Goal: Information Seeking & Learning: Learn about a topic

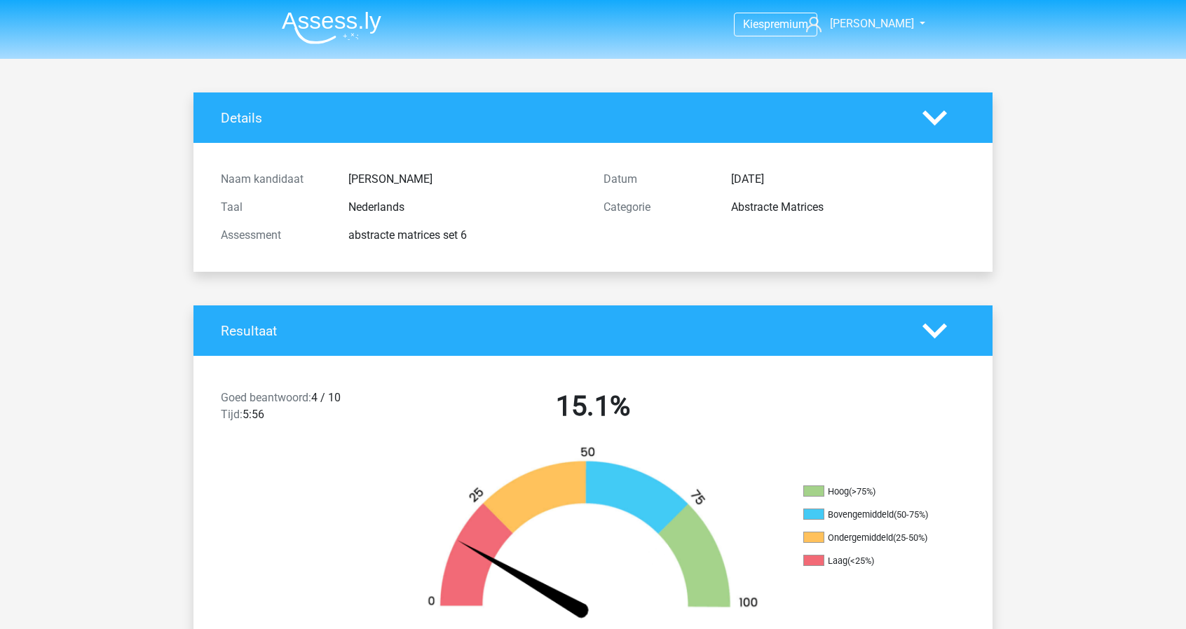
click at [343, 35] on img at bounding box center [332, 27] width 100 height 33
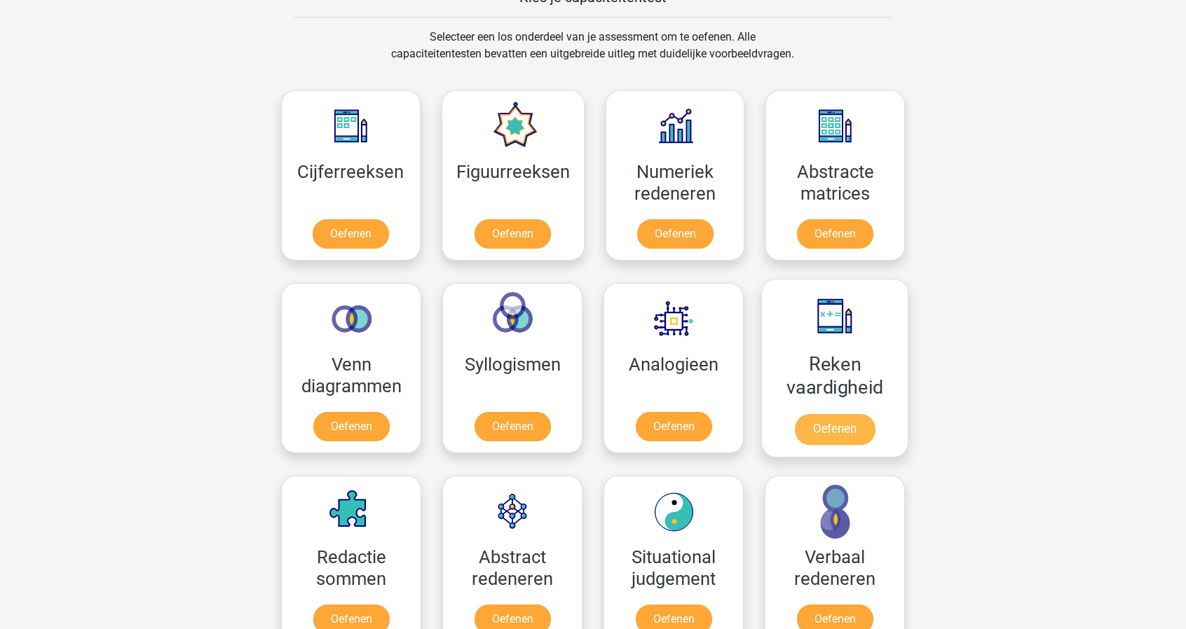
scroll to position [561, 0]
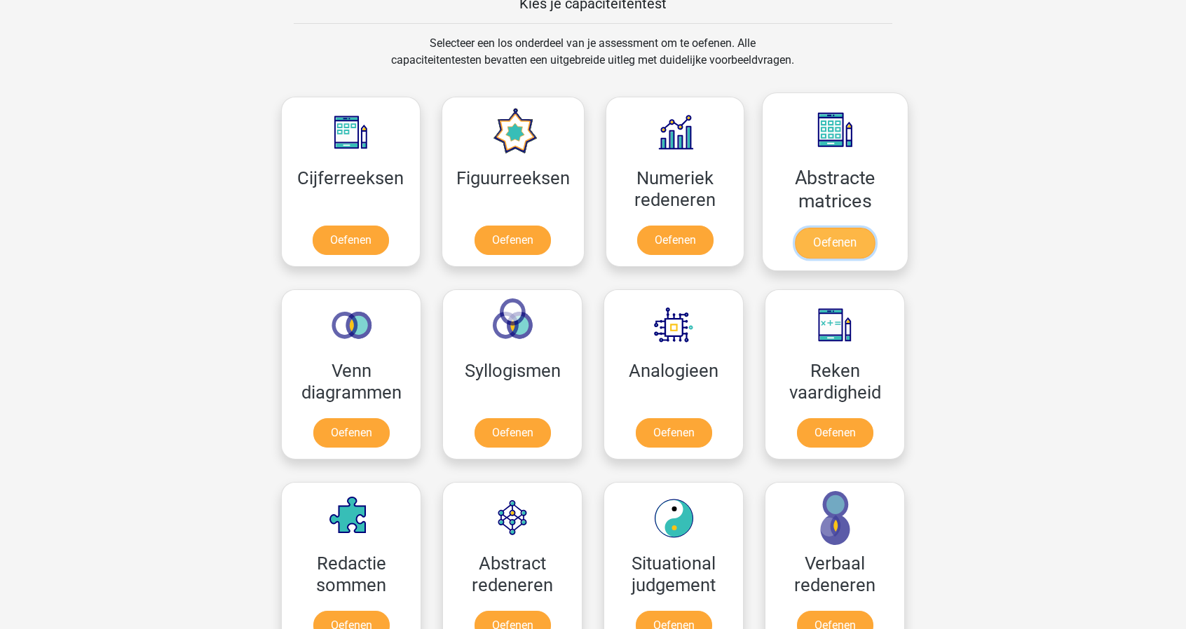
click at [806, 228] on link "Oefenen" at bounding box center [835, 243] width 80 height 31
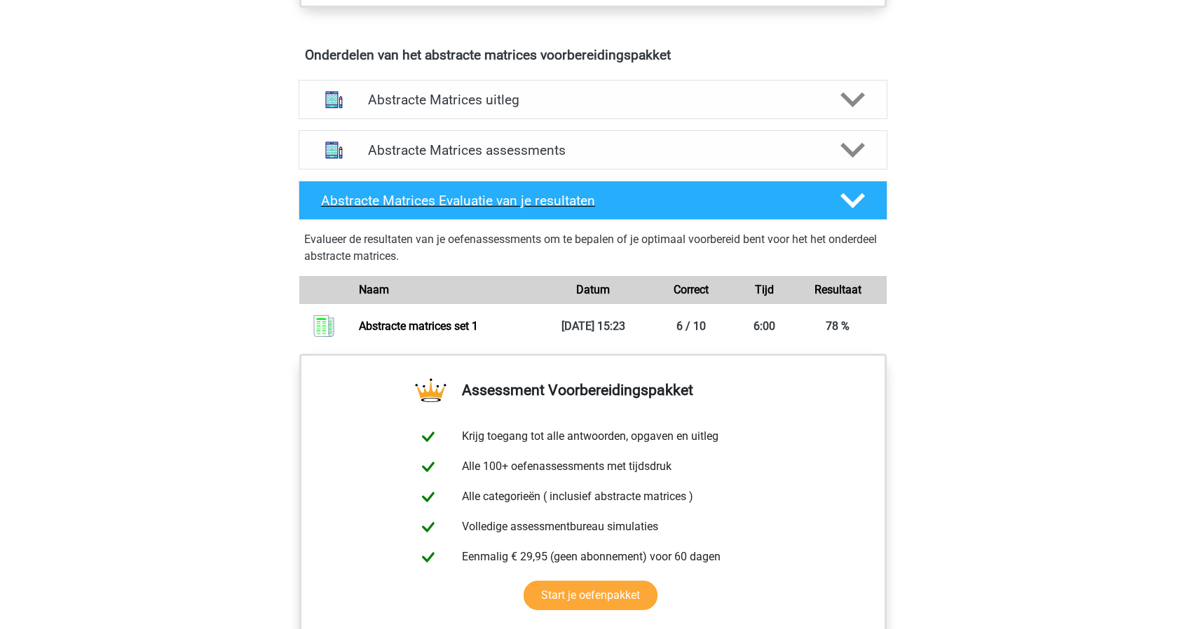
scroll to position [841, 0]
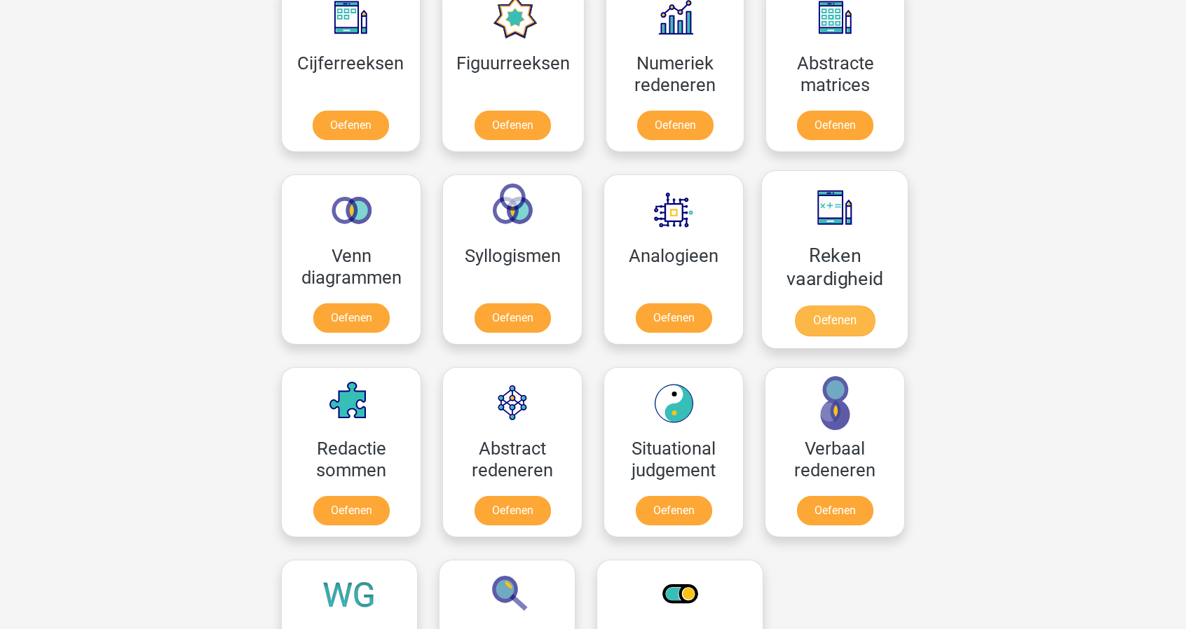
scroll to position [701, 0]
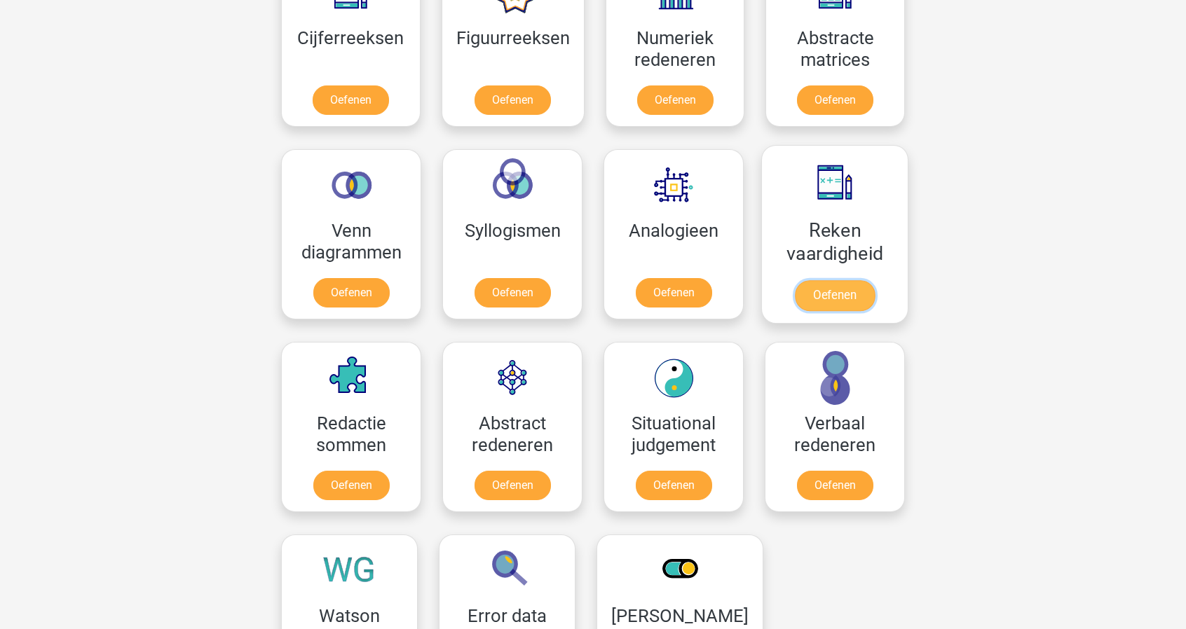
click at [837, 280] on link "Oefenen" at bounding box center [835, 295] width 80 height 31
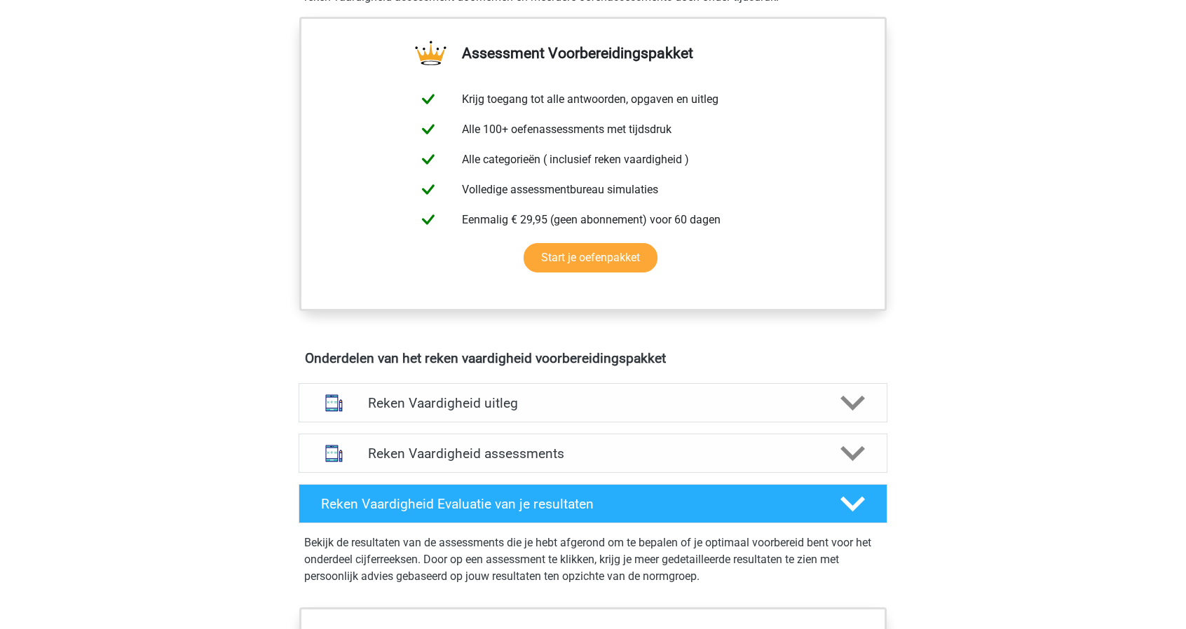
scroll to position [491, 0]
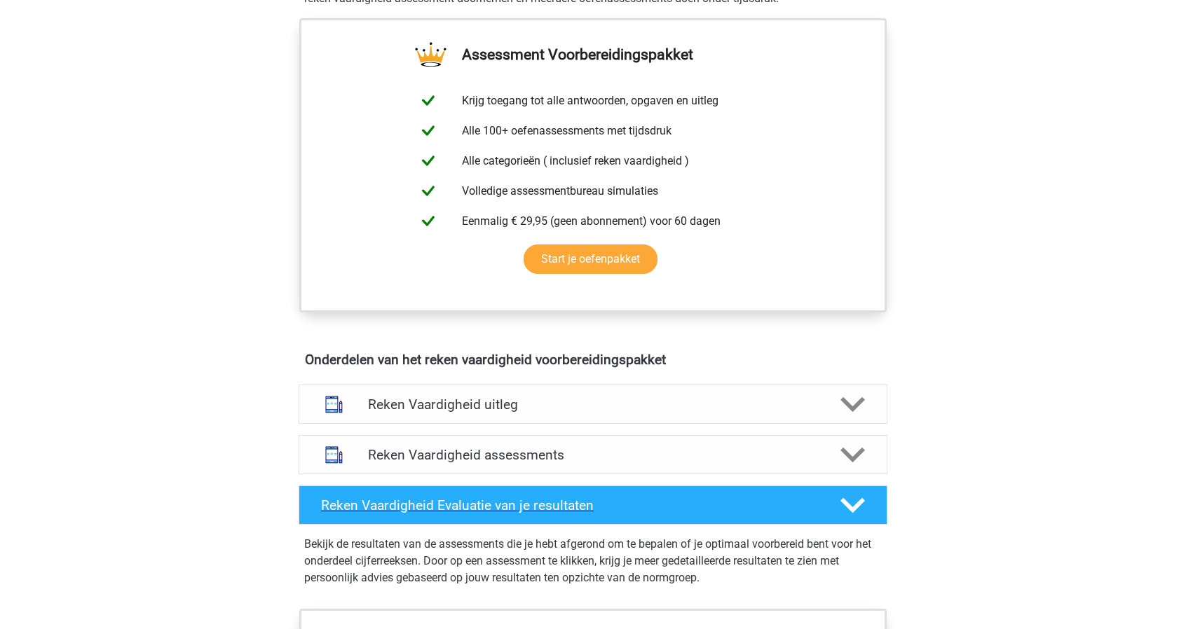
click at [611, 501] on h4 "Reken Vaardigheid Evaluatie van je resultaten" at bounding box center [569, 506] width 497 height 16
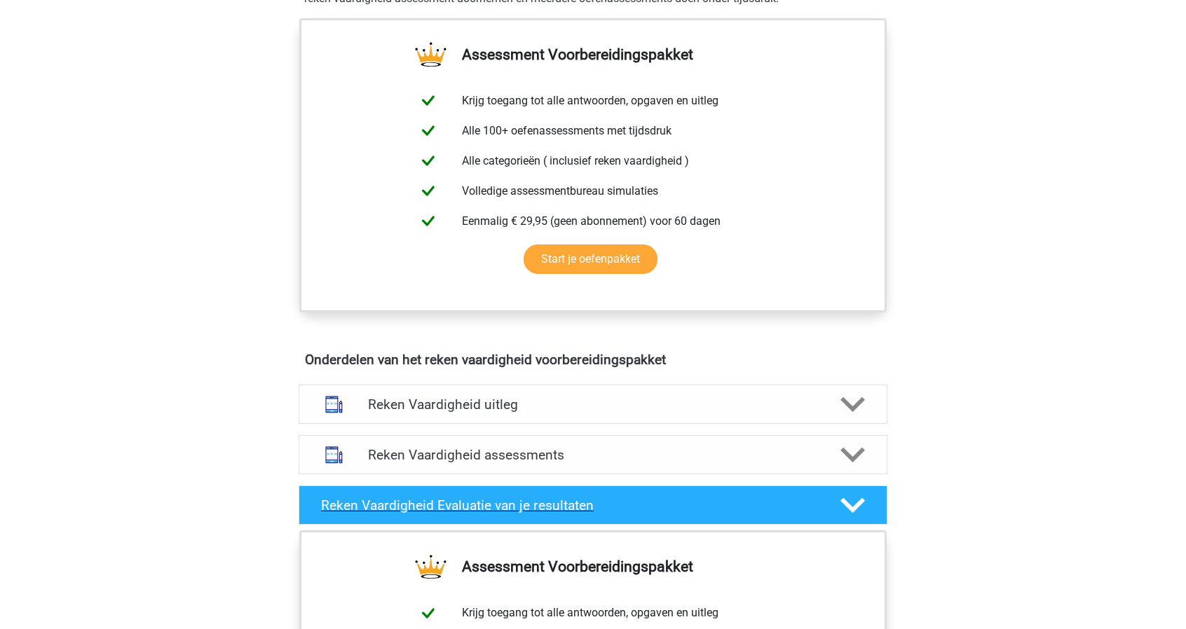
click at [516, 502] on h4 "Reken Vaardigheid Evaluatie van je resultaten" at bounding box center [569, 506] width 497 height 16
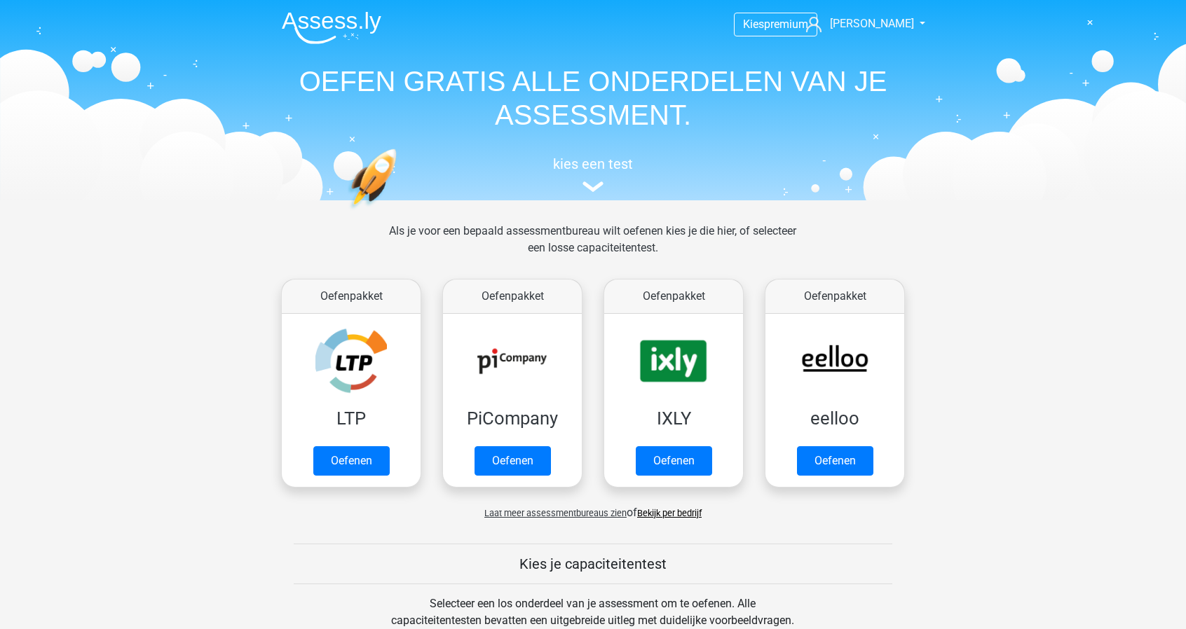
scroll to position [701, 0]
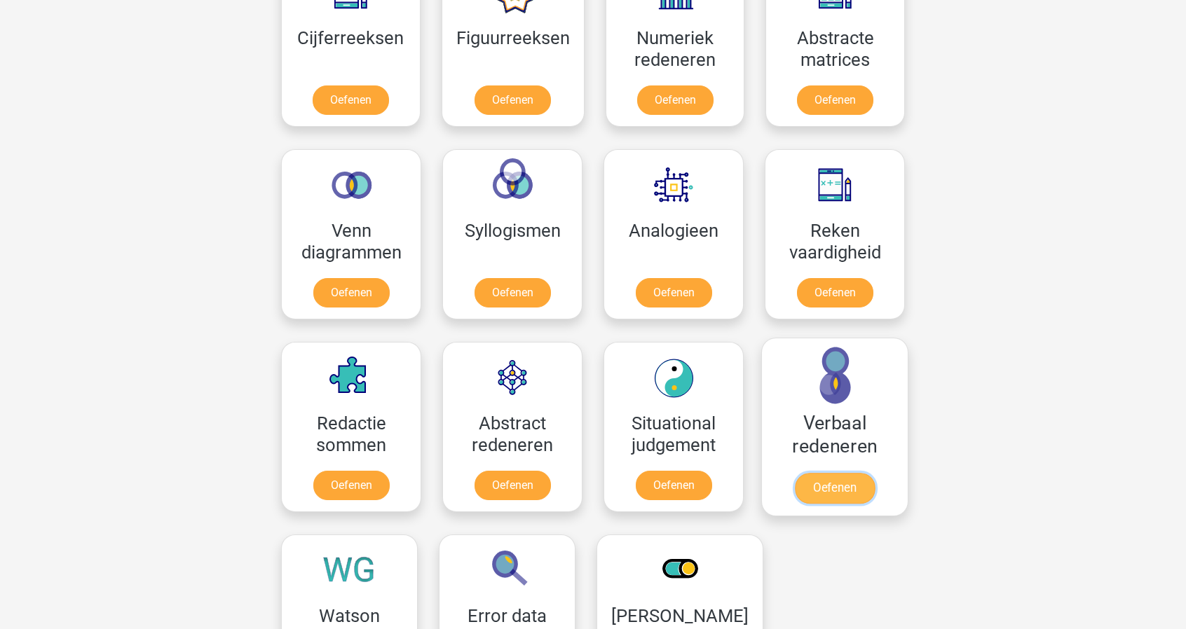
click at [826, 473] on link "Oefenen" at bounding box center [835, 488] width 80 height 31
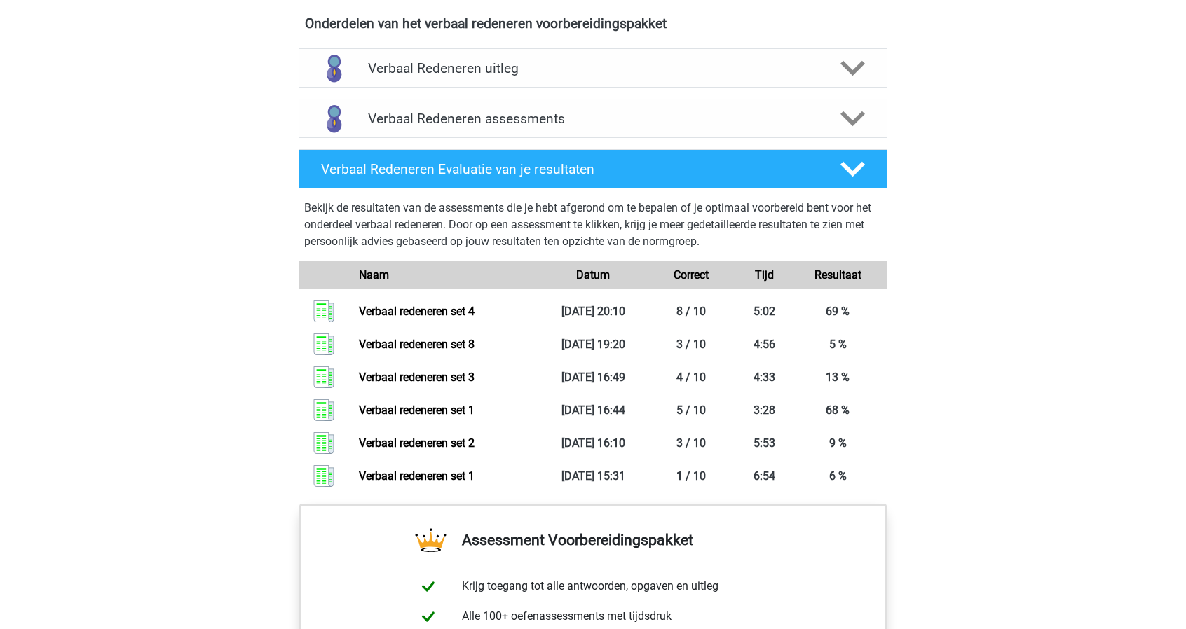
scroll to position [841, 0]
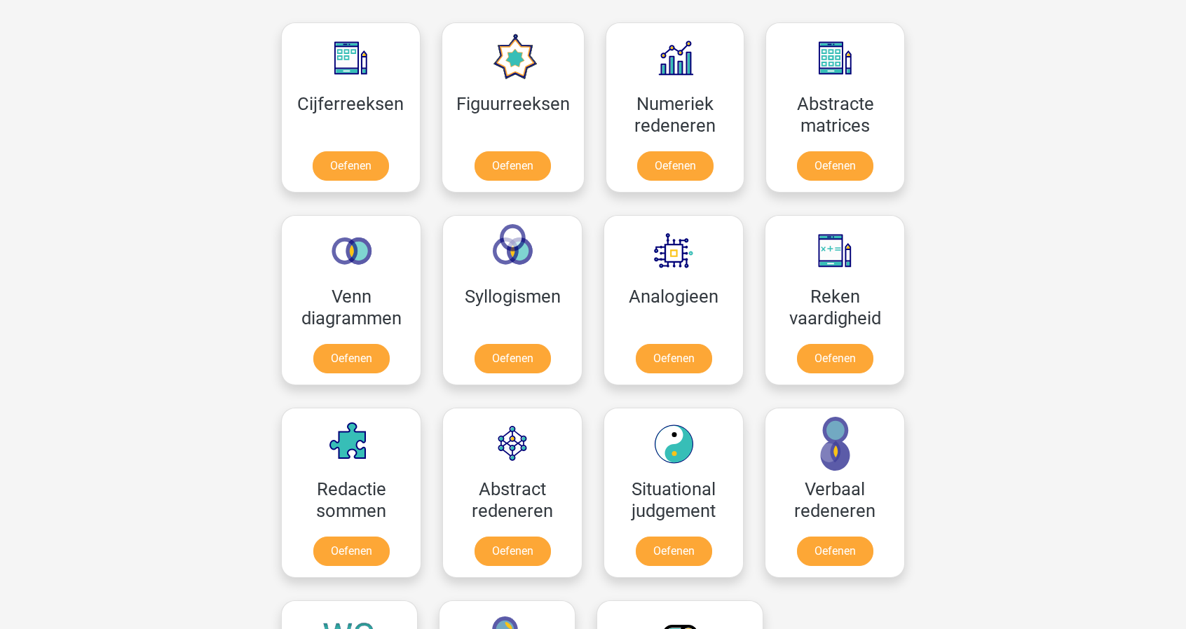
scroll to position [631, 0]
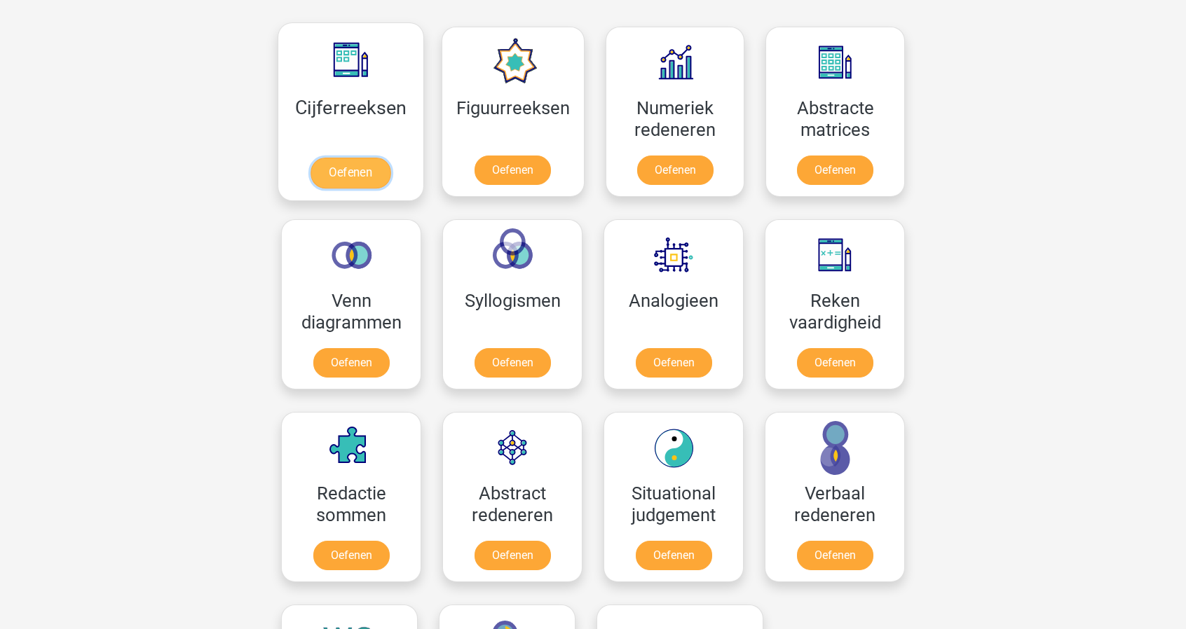
click at [324, 158] on link "Oefenen" at bounding box center [350, 173] width 80 height 31
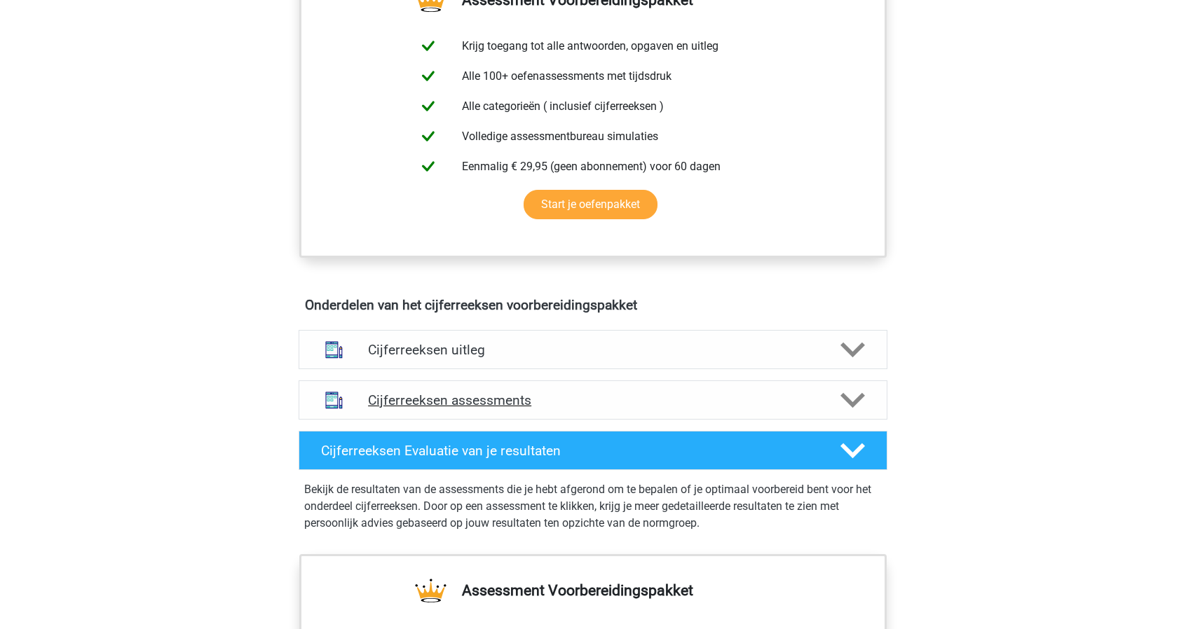
scroll to position [561, 0]
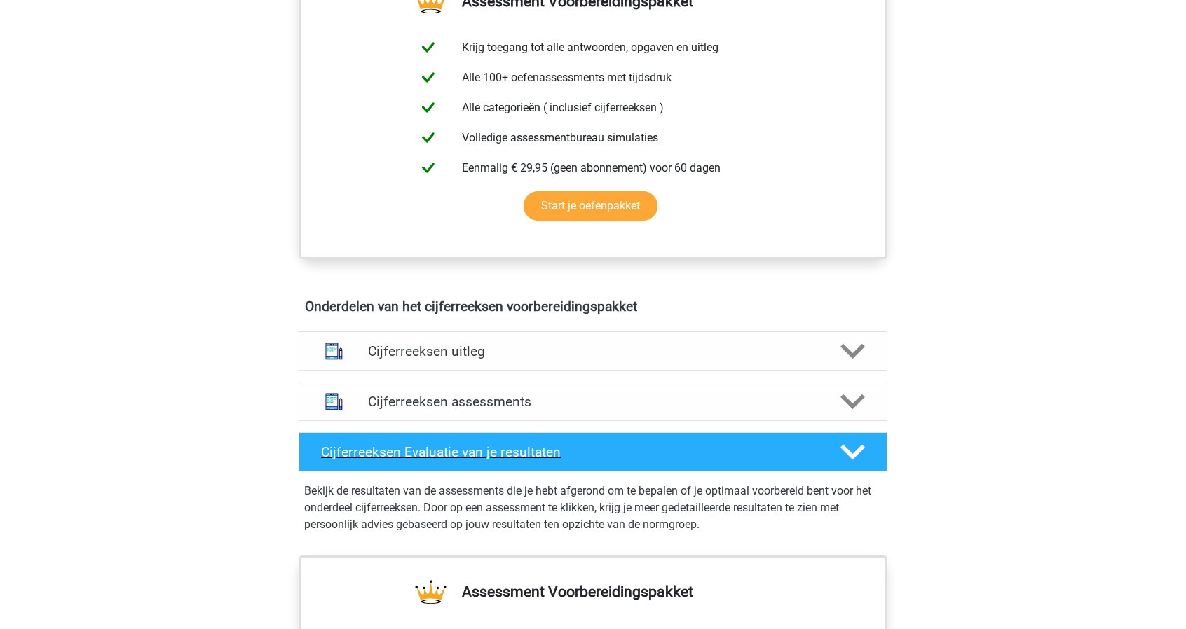
click at [783, 460] on h4 "Cijferreeksen Evaluatie van je resultaten" at bounding box center [569, 452] width 497 height 16
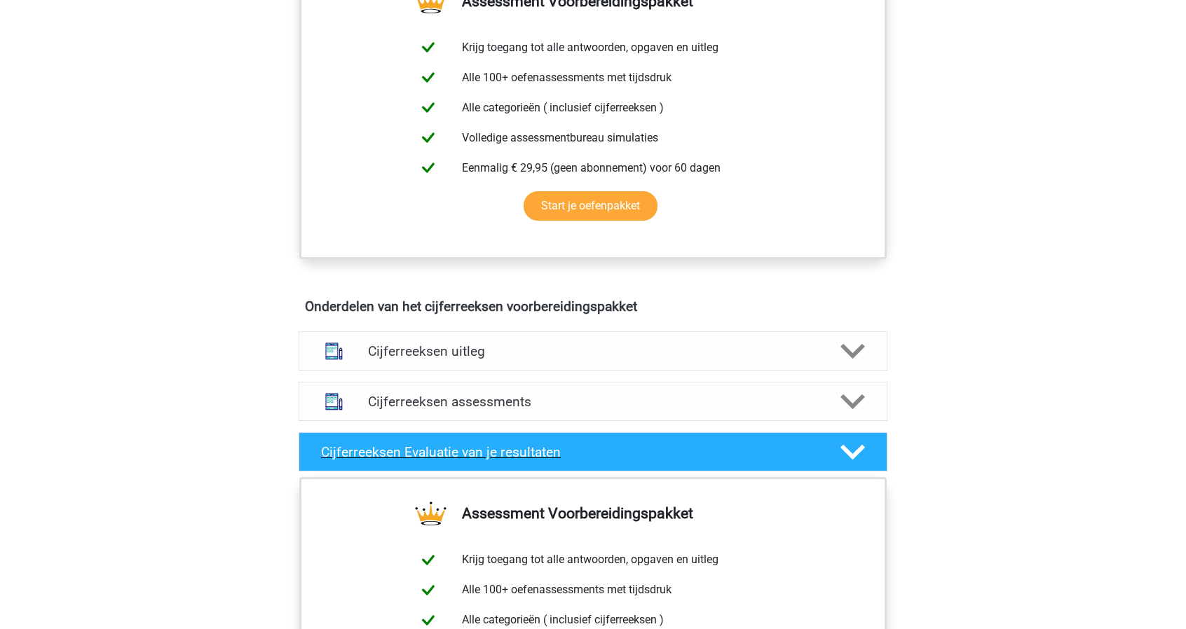
click at [783, 460] on h4 "Cijferreeksen Evaluatie van je resultaten" at bounding box center [569, 452] width 497 height 16
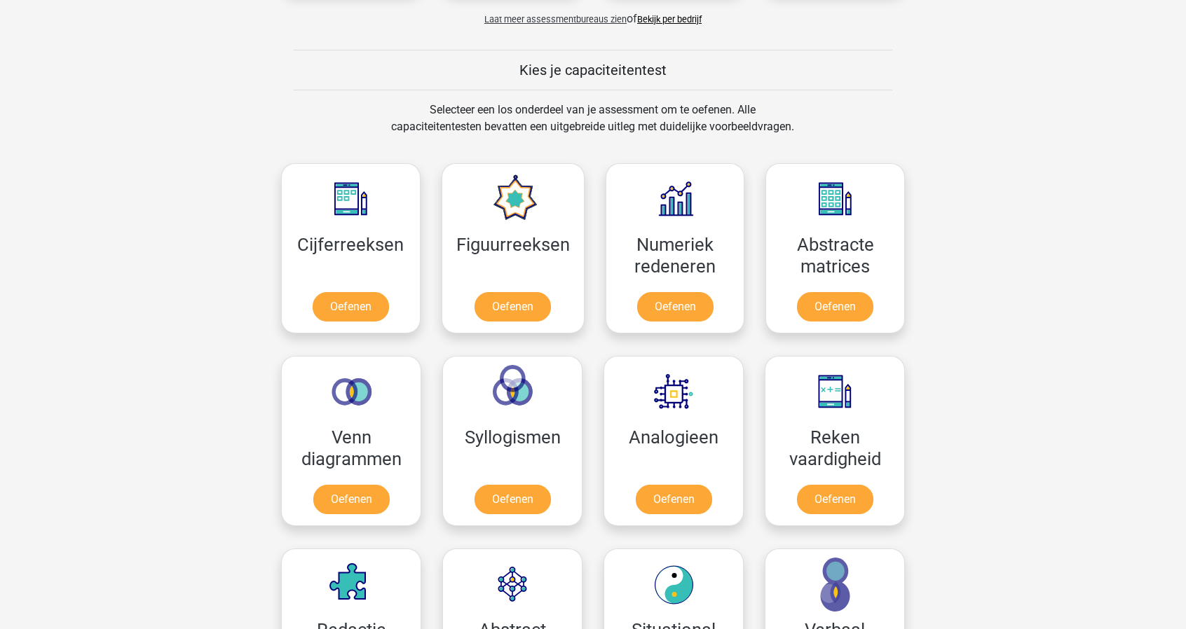
scroll to position [491, 0]
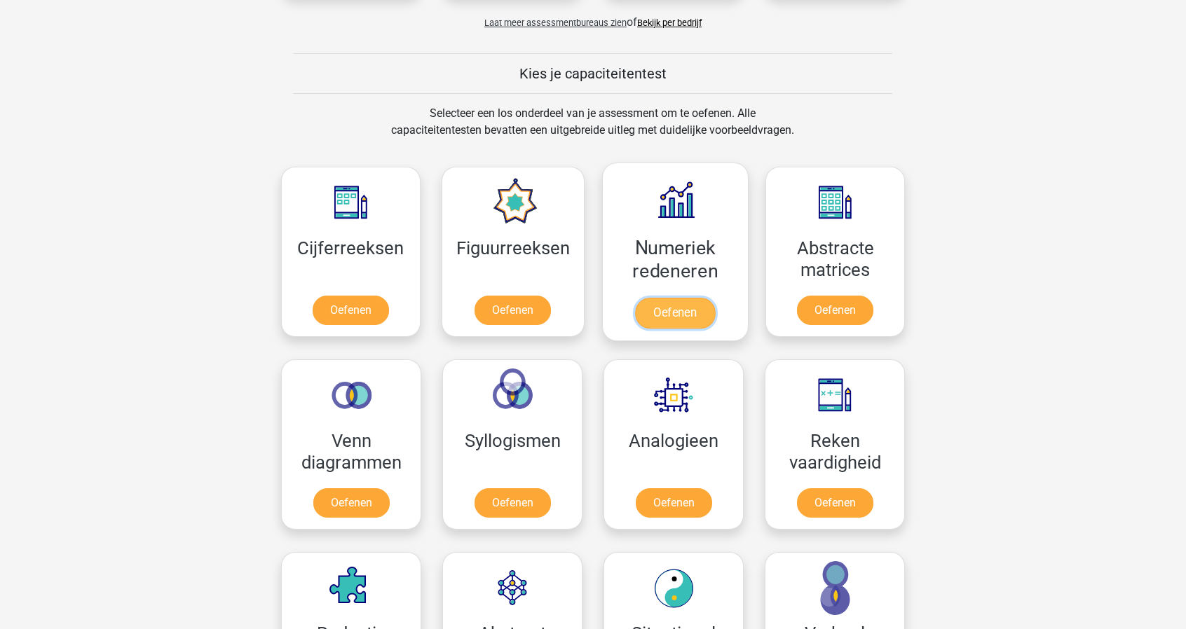
click at [715, 298] on link "Oefenen" at bounding box center [675, 313] width 80 height 31
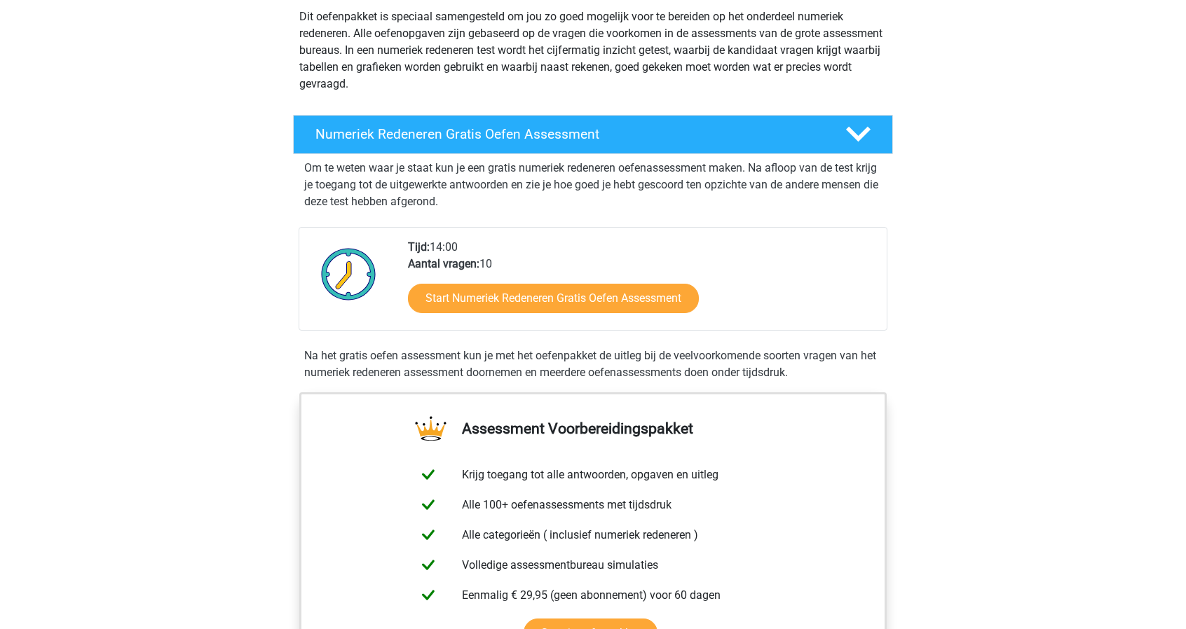
scroll to position [140, 0]
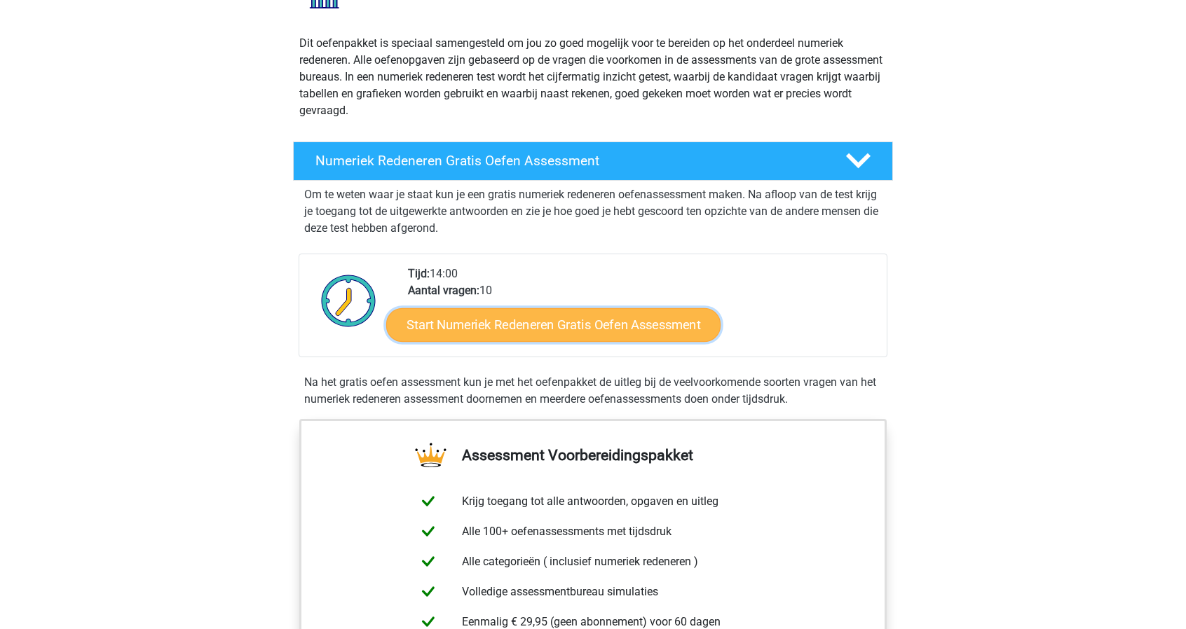
click at [555, 323] on link "Start Numeriek Redeneren Gratis Oefen Assessment" at bounding box center [553, 325] width 334 height 34
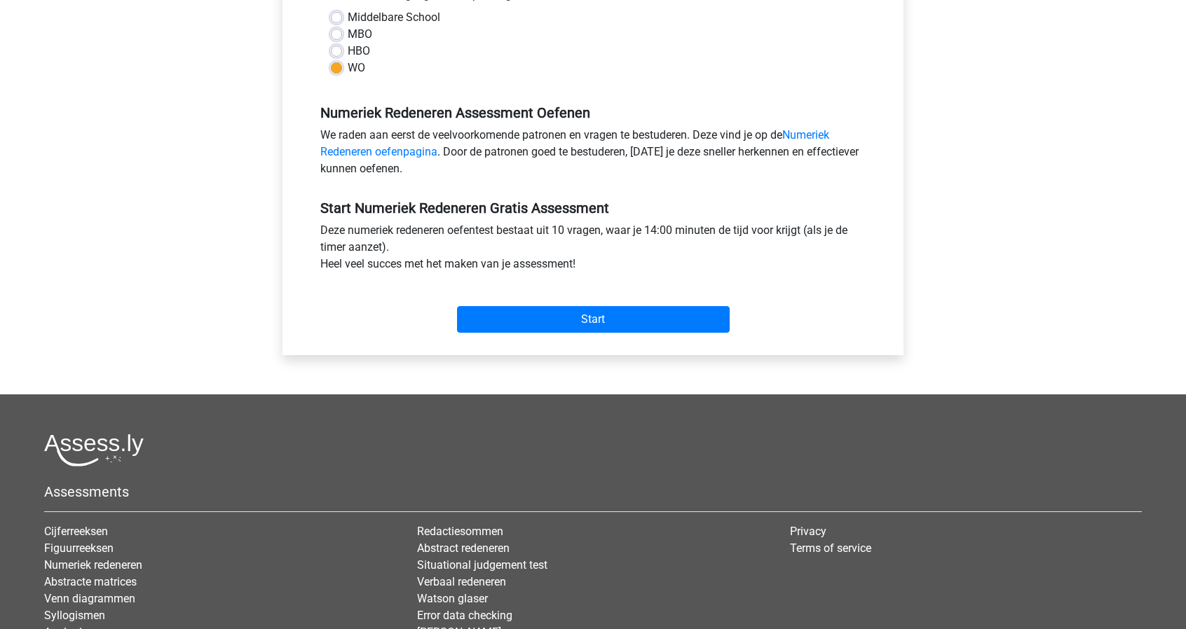
scroll to position [350, 0]
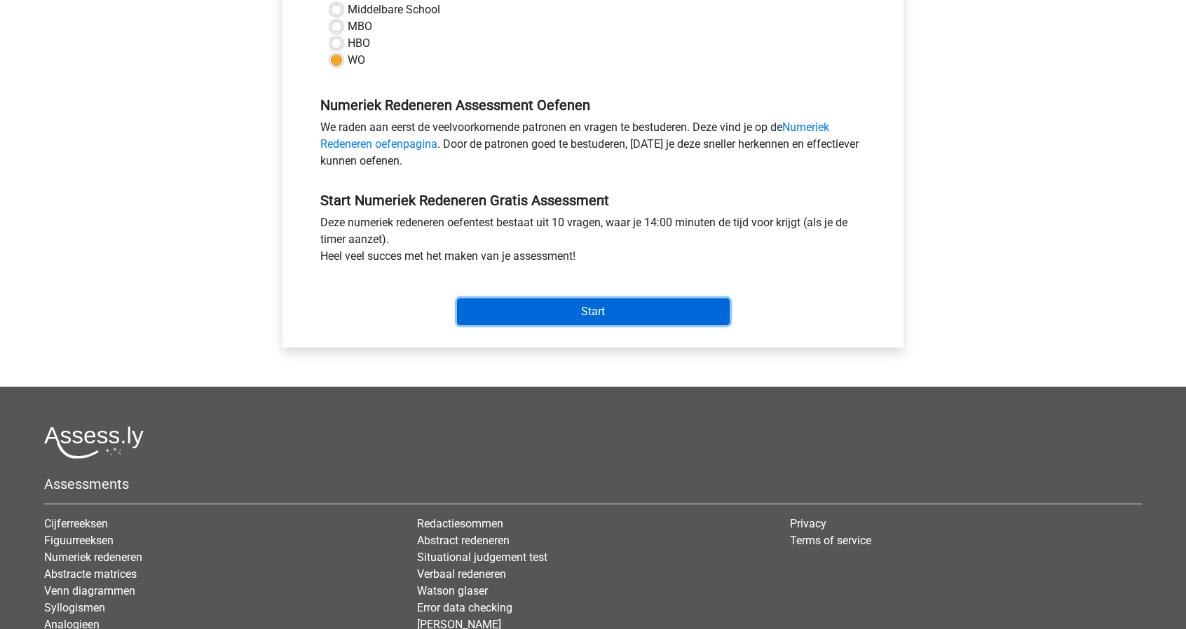
click at [568, 315] on input "Start" at bounding box center [593, 312] width 273 height 27
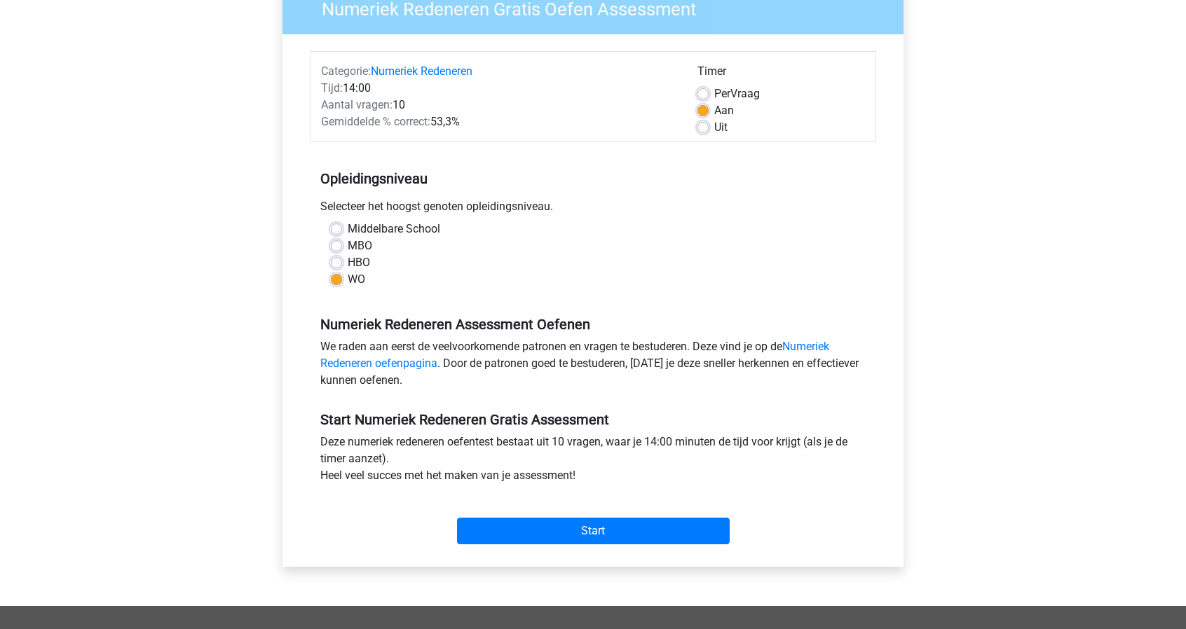
scroll to position [70, 0]
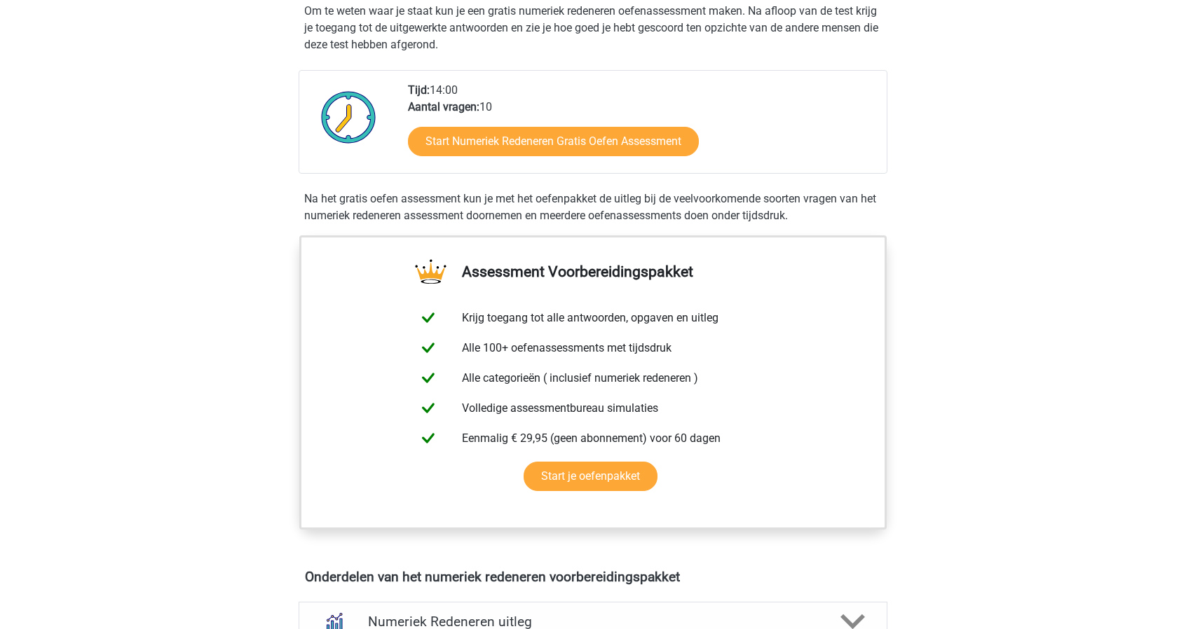
scroll to position [350, 0]
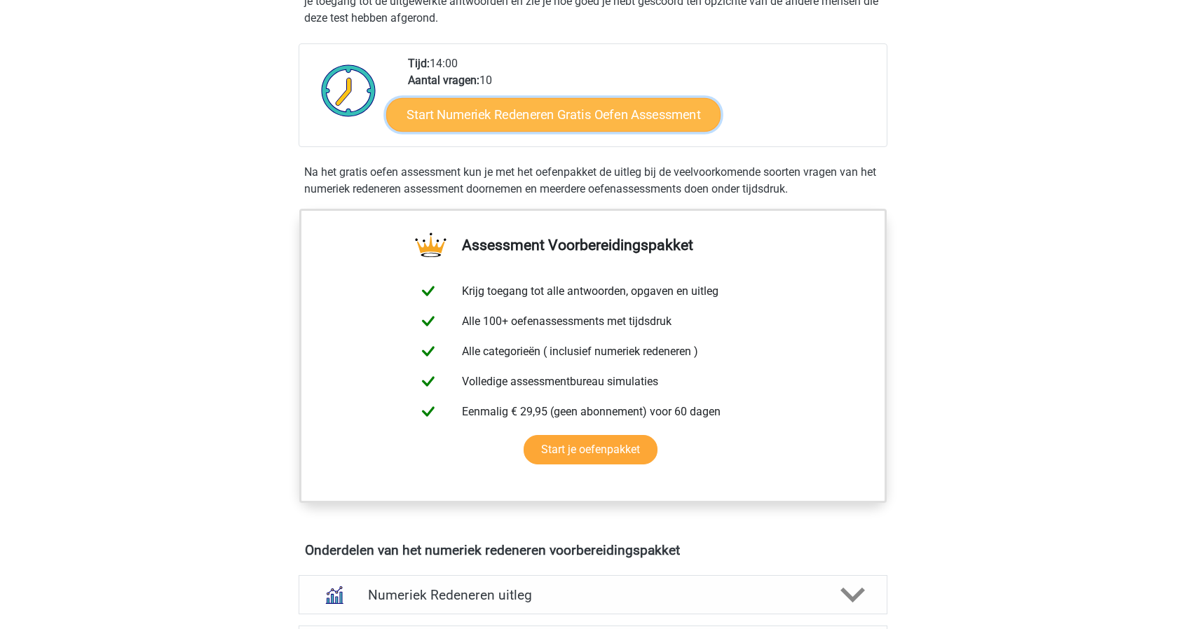
click at [586, 111] on link "Start Numeriek Redeneren Gratis Oefen Assessment" at bounding box center [553, 114] width 334 height 34
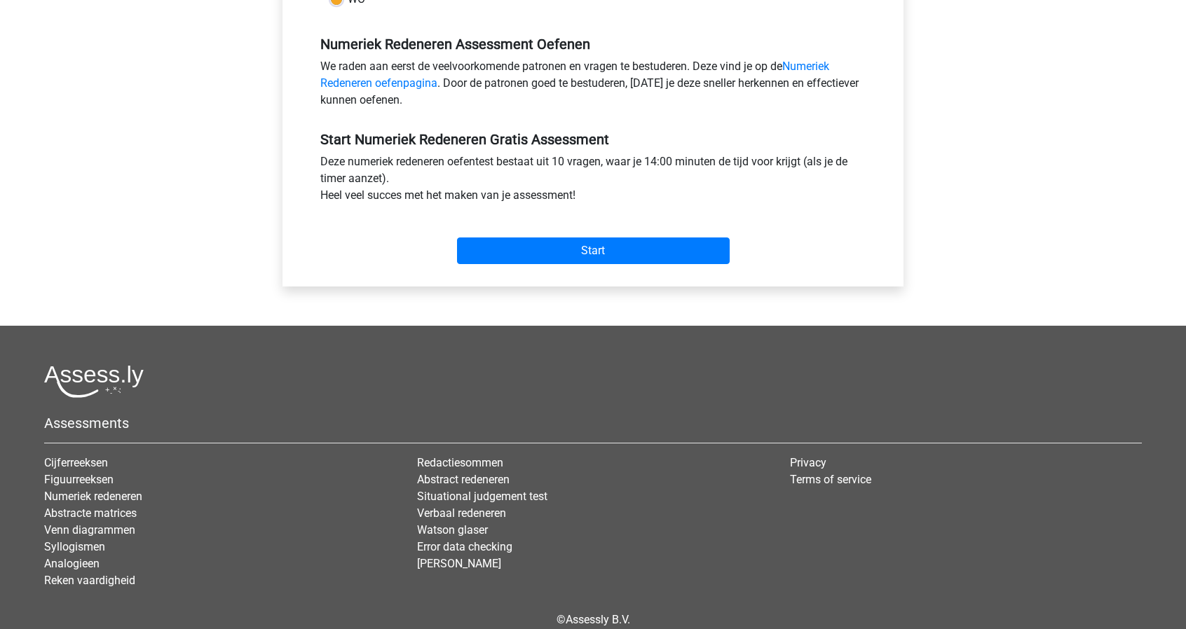
scroll to position [420, 0]
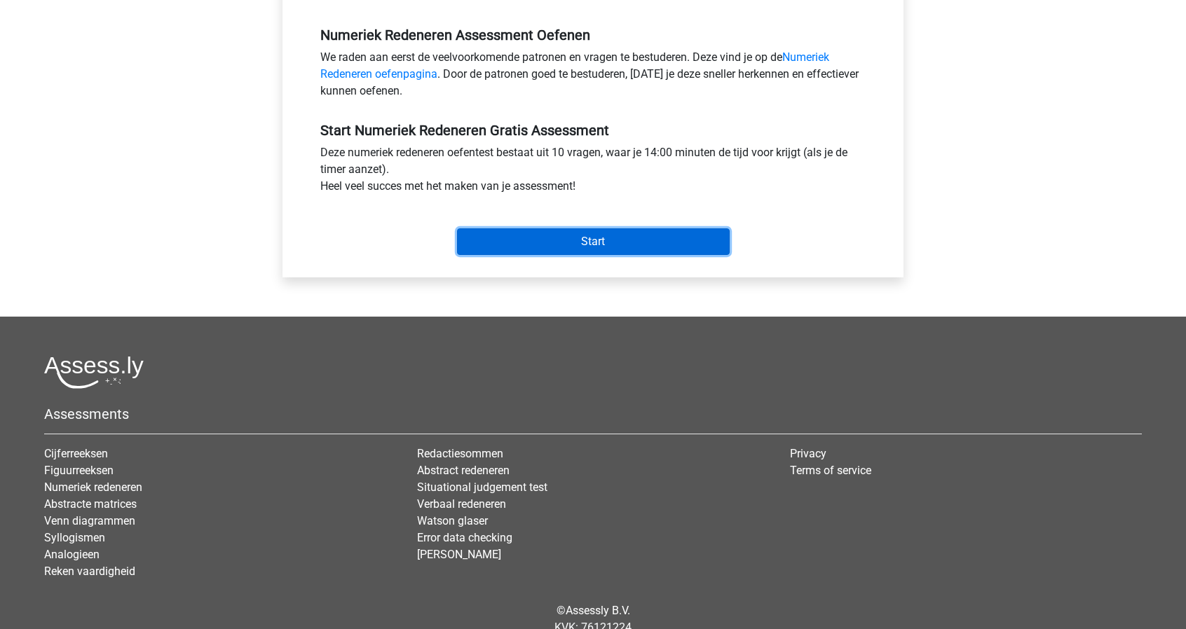
click at [651, 243] on input "Start" at bounding box center [593, 241] width 273 height 27
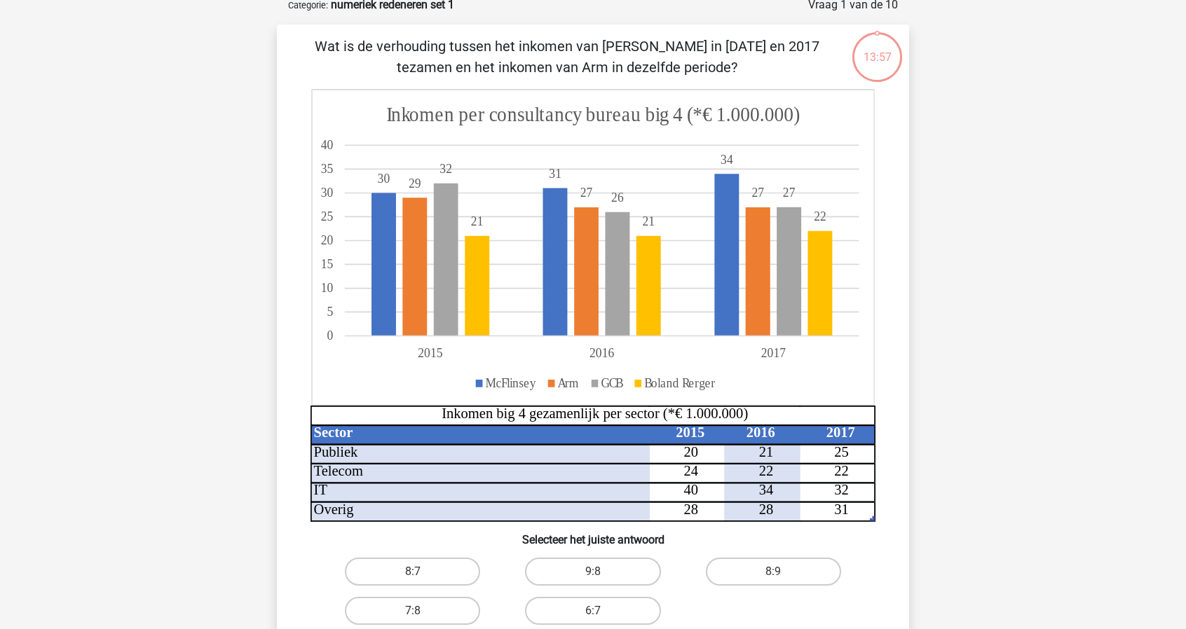
scroll to position [70, 0]
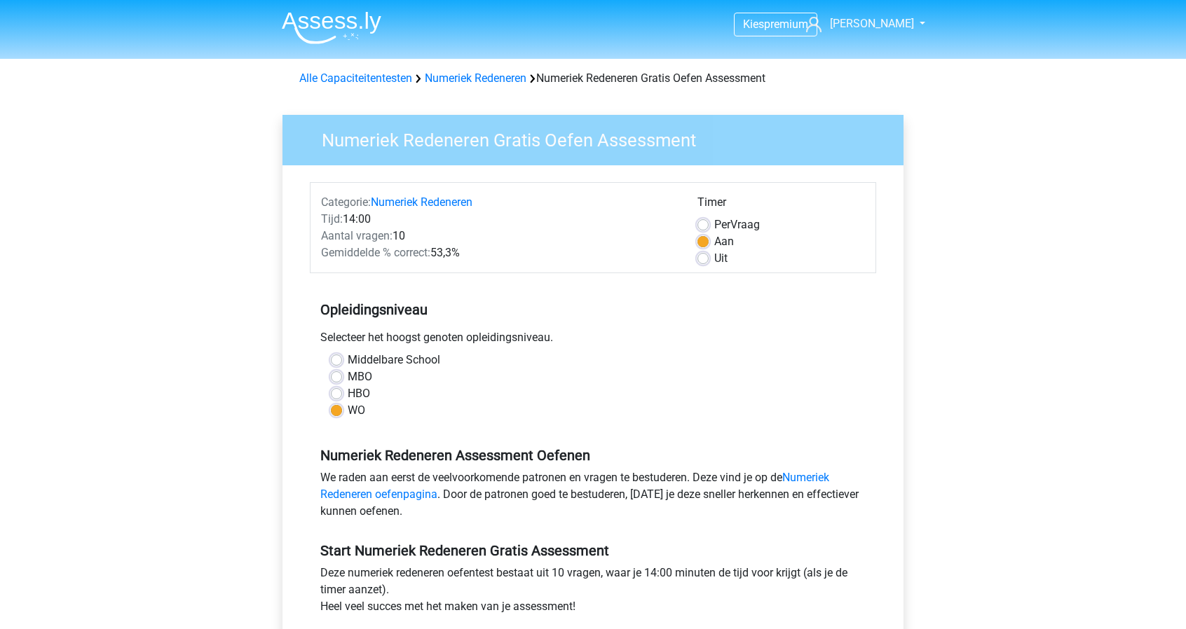
scroll to position [420, 0]
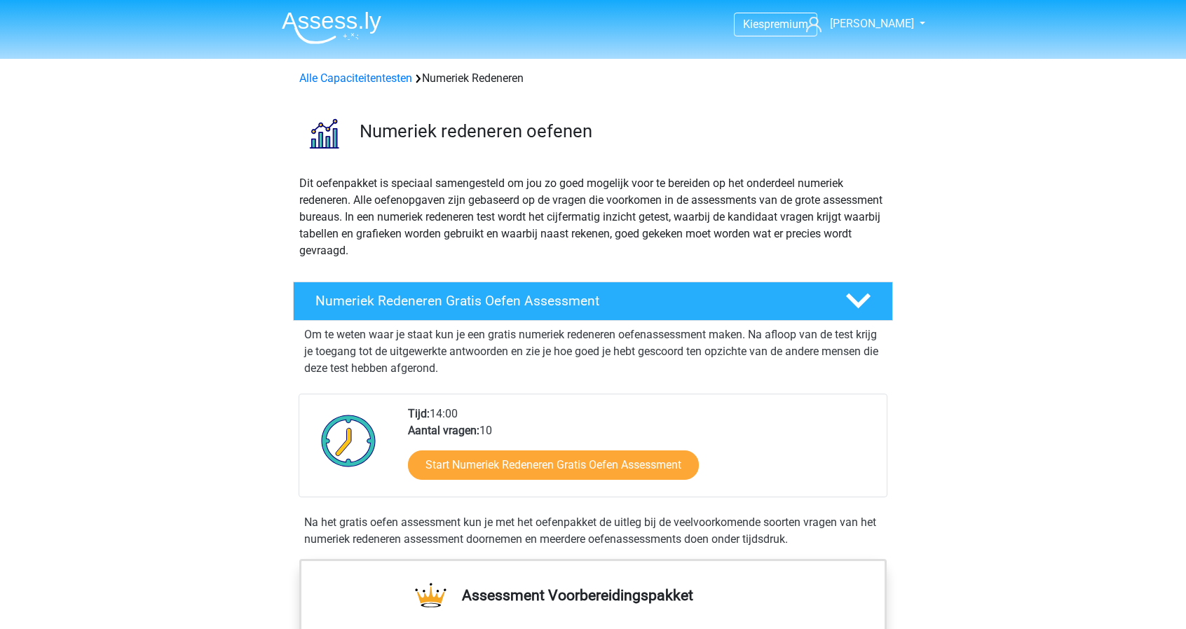
scroll to position [349, 0]
